Goal: Information Seeking & Learning: Learn about a topic

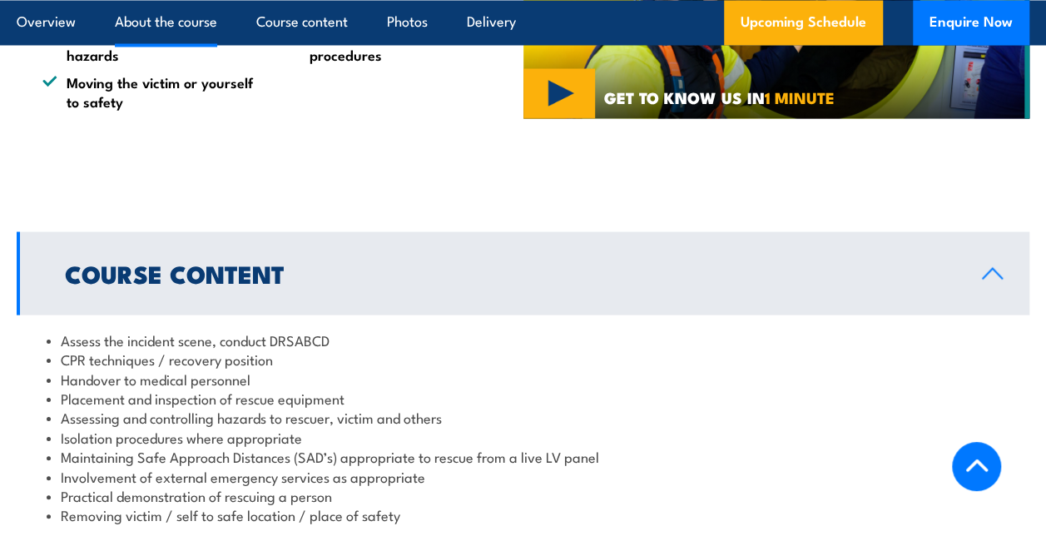
scroll to position [1581, 0]
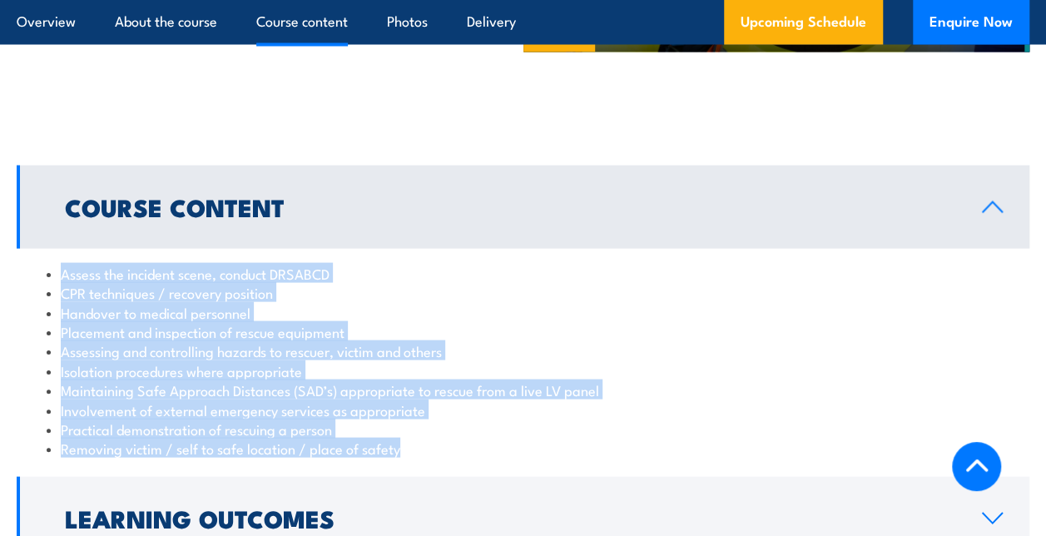
drag, startPoint x: 61, startPoint y: 254, endPoint x: 418, endPoint y: 439, distance: 402.4
click at [418, 439] on div "Assess the incident scene, conduct DRSABCD CPR techniques / recovery position H…" at bounding box center [523, 361] width 1013 height 225
copy ul "Assess the incident scene, conduct DRSABCD CPR techniques / recovery position H…"
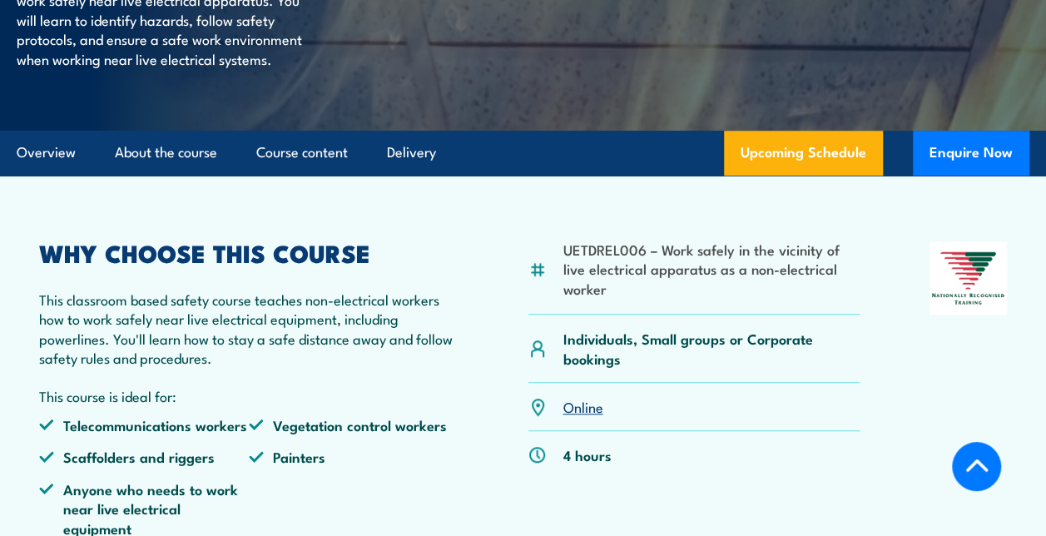
scroll to position [499, 0]
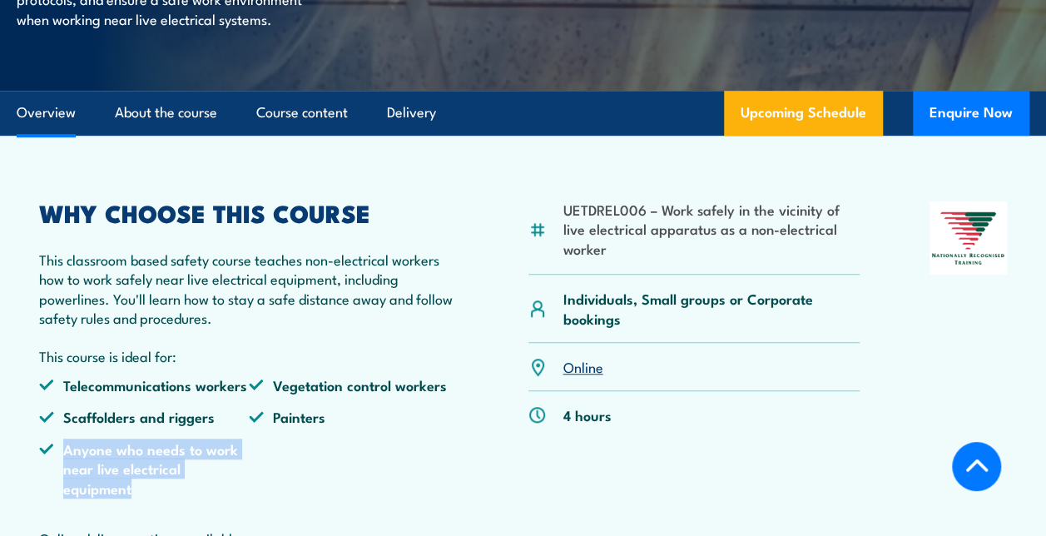
drag, startPoint x: 67, startPoint y: 451, endPoint x: 151, endPoint y: 491, distance: 93.1
click at [151, 491] on li "Anyone who needs to work near live electrical equipment" at bounding box center [144, 468] width 210 height 58
copy li "Anyone who needs to work near live electrical equipment"
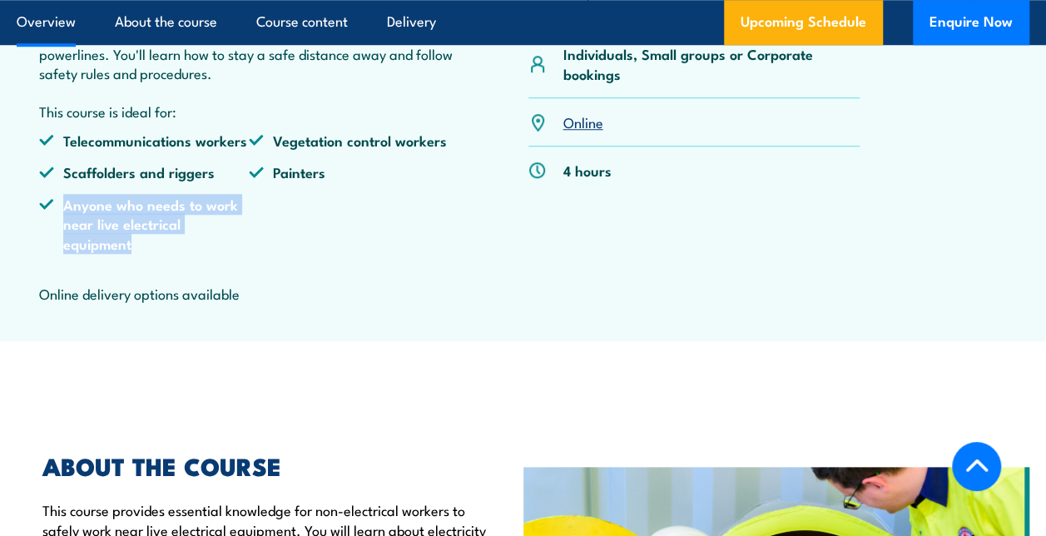
scroll to position [749, 0]
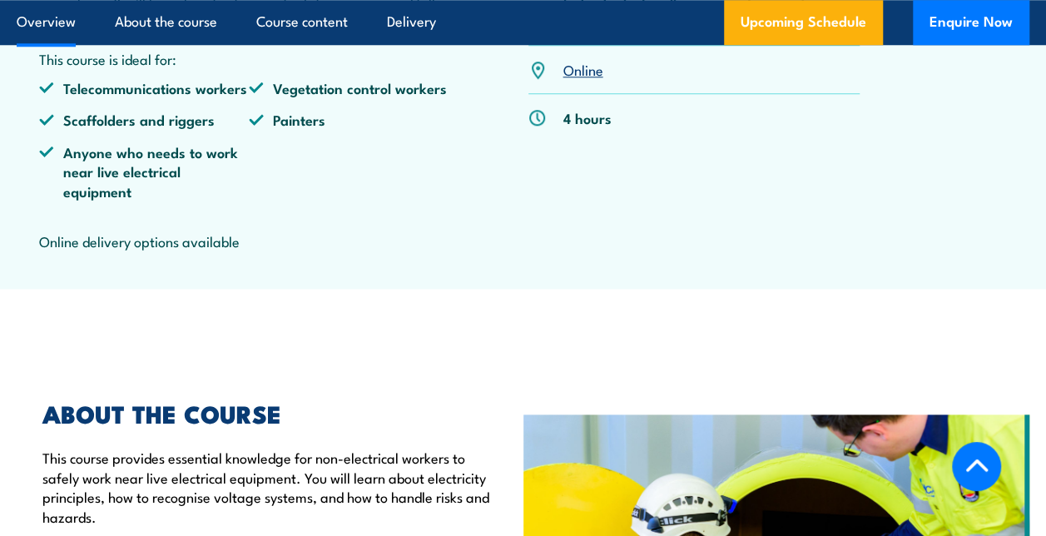
scroll to position [832, 0]
